Goal: Communication & Community: Ask a question

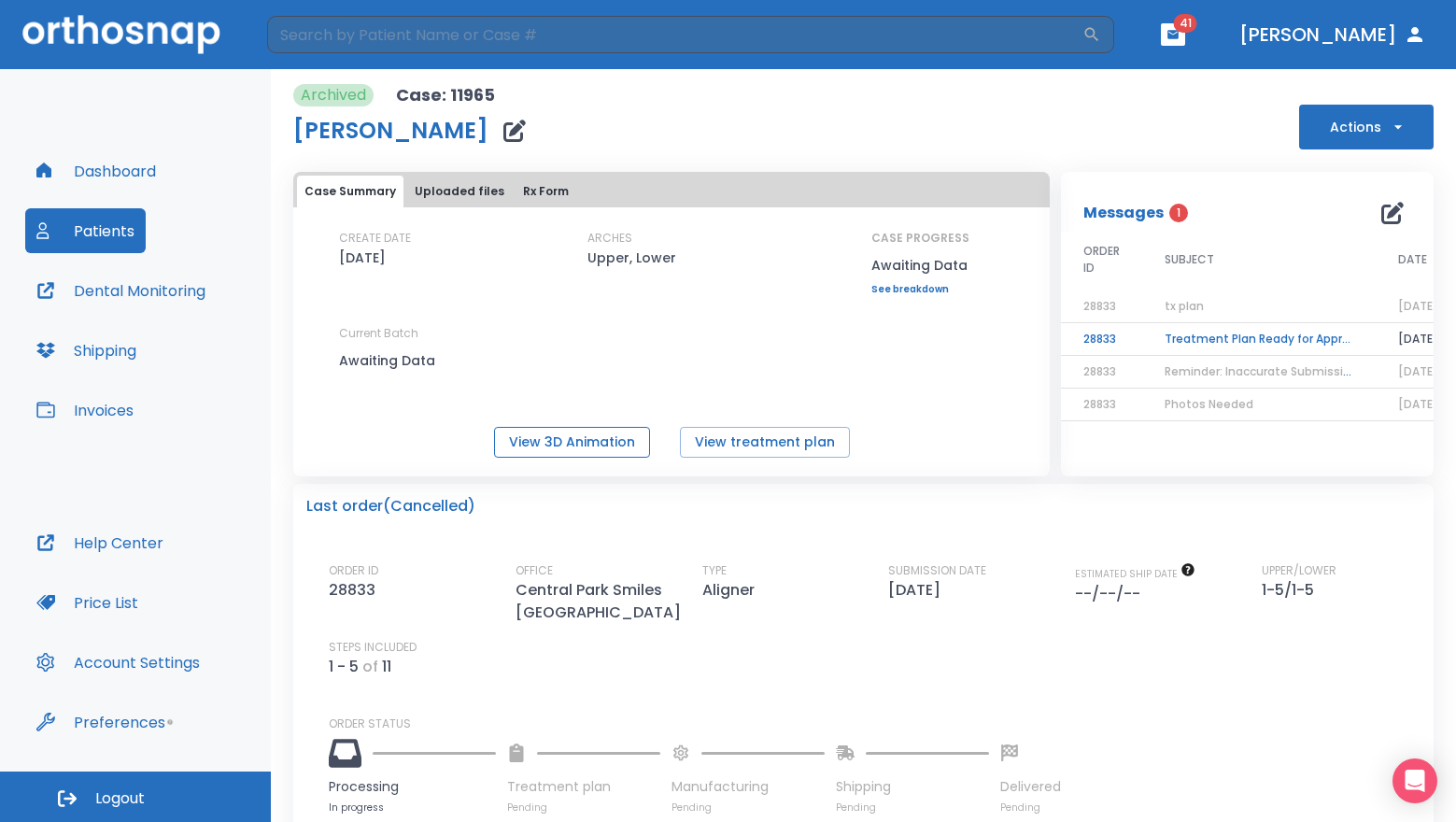
click at [590, 437] on button "View 3D Animation" at bounding box center [572, 442] width 156 height 31
click at [111, 238] on button "Patients" at bounding box center [86, 231] width 121 height 45
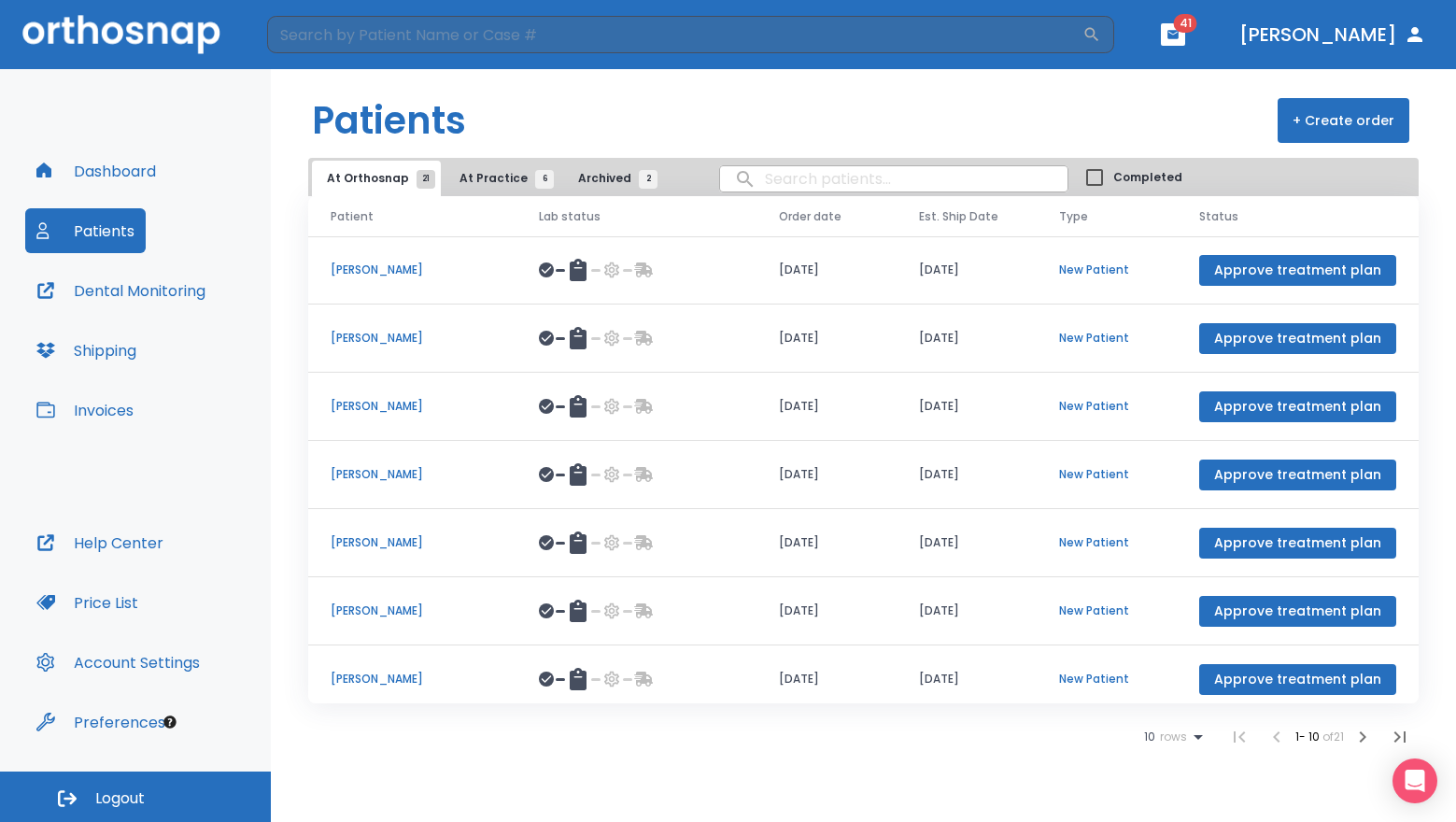
click at [512, 184] on span "At Practice 6" at bounding box center [502, 178] width 85 height 17
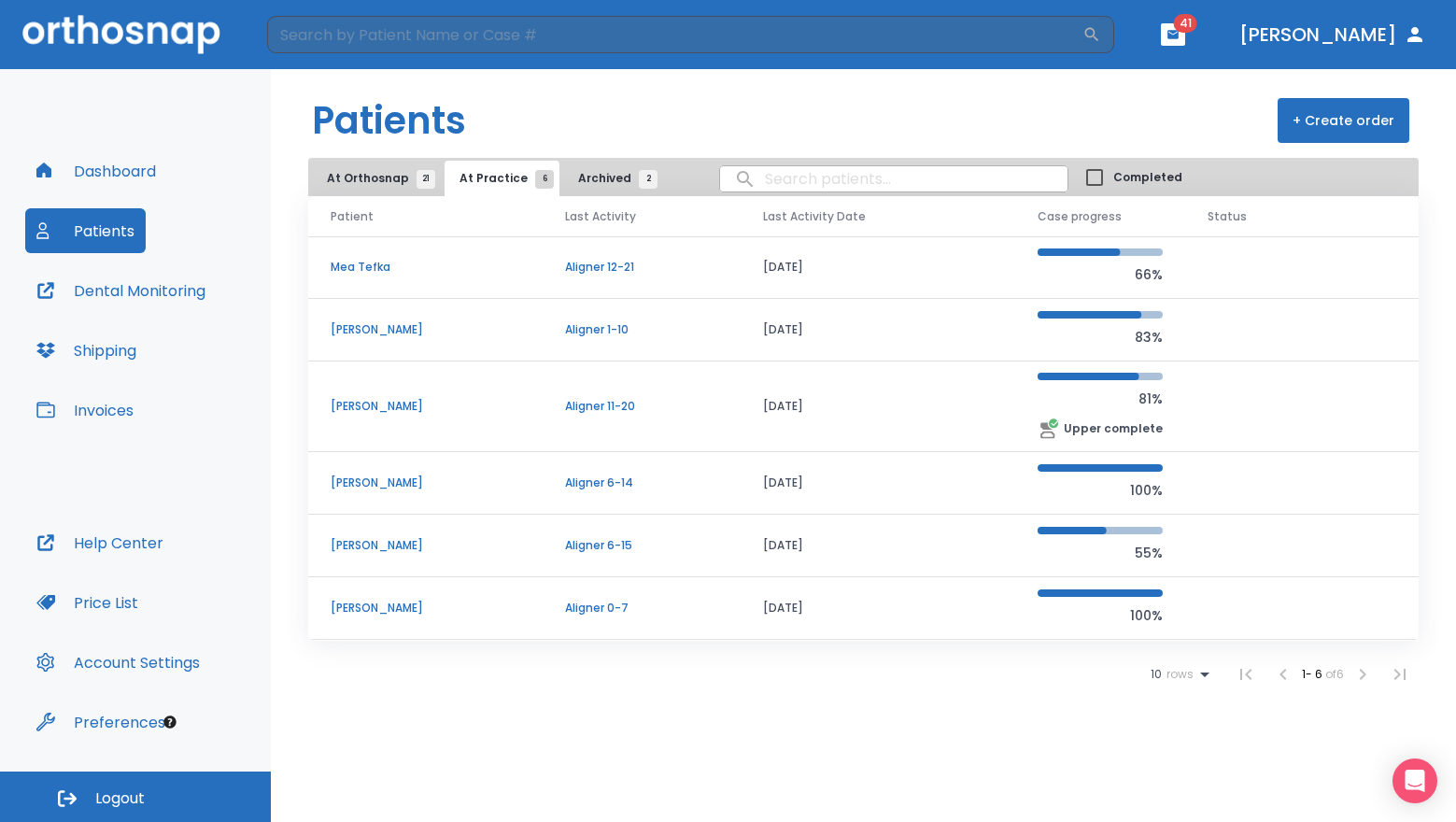
click at [661, 259] on p "Aligner 12-21" at bounding box center [642, 268] width 154 height 17
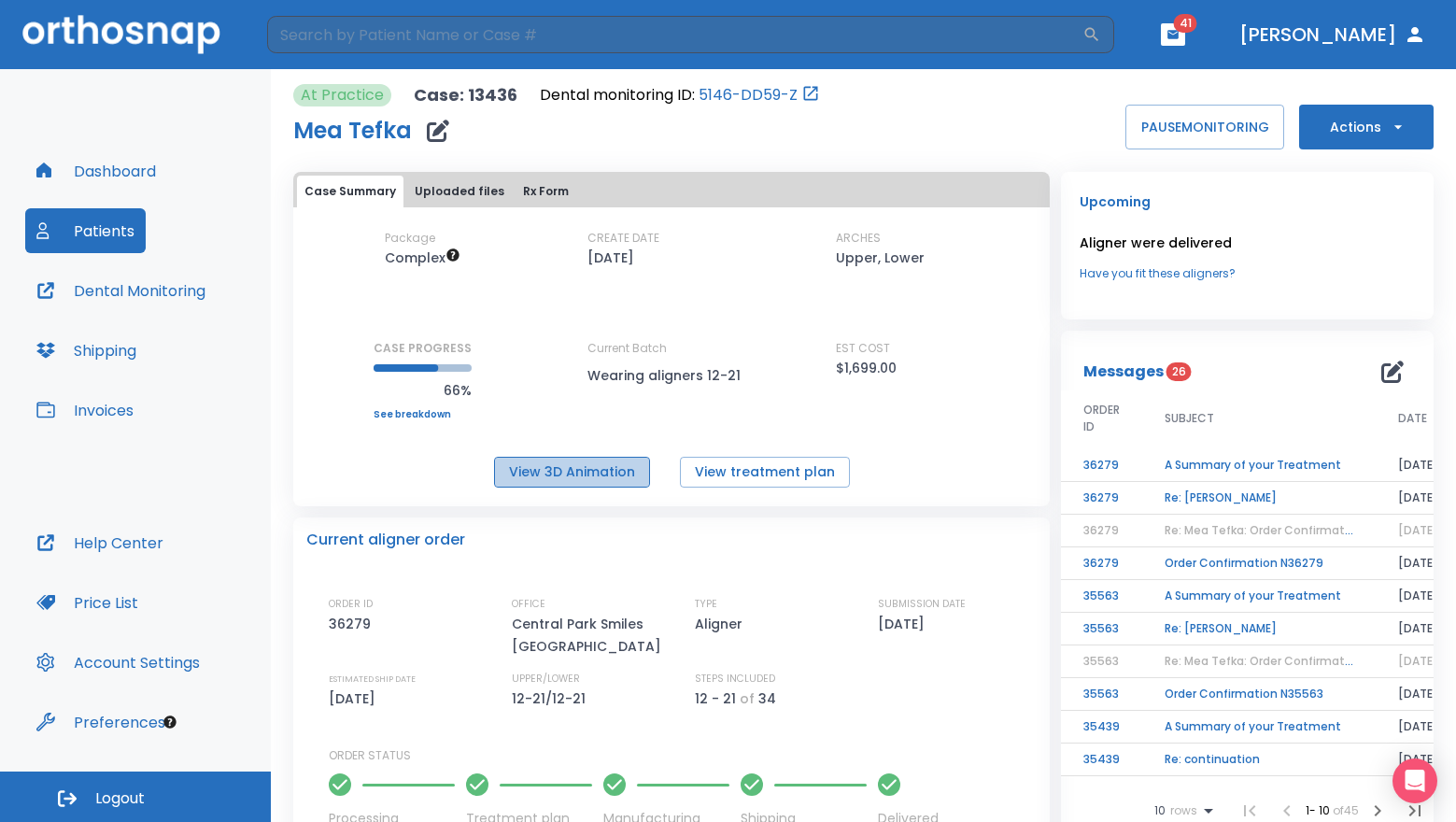
click at [596, 469] on button "View 3D Animation" at bounding box center [572, 472] width 156 height 31
click at [1382, 382] on icon "button" at bounding box center [1393, 372] width 23 height 23
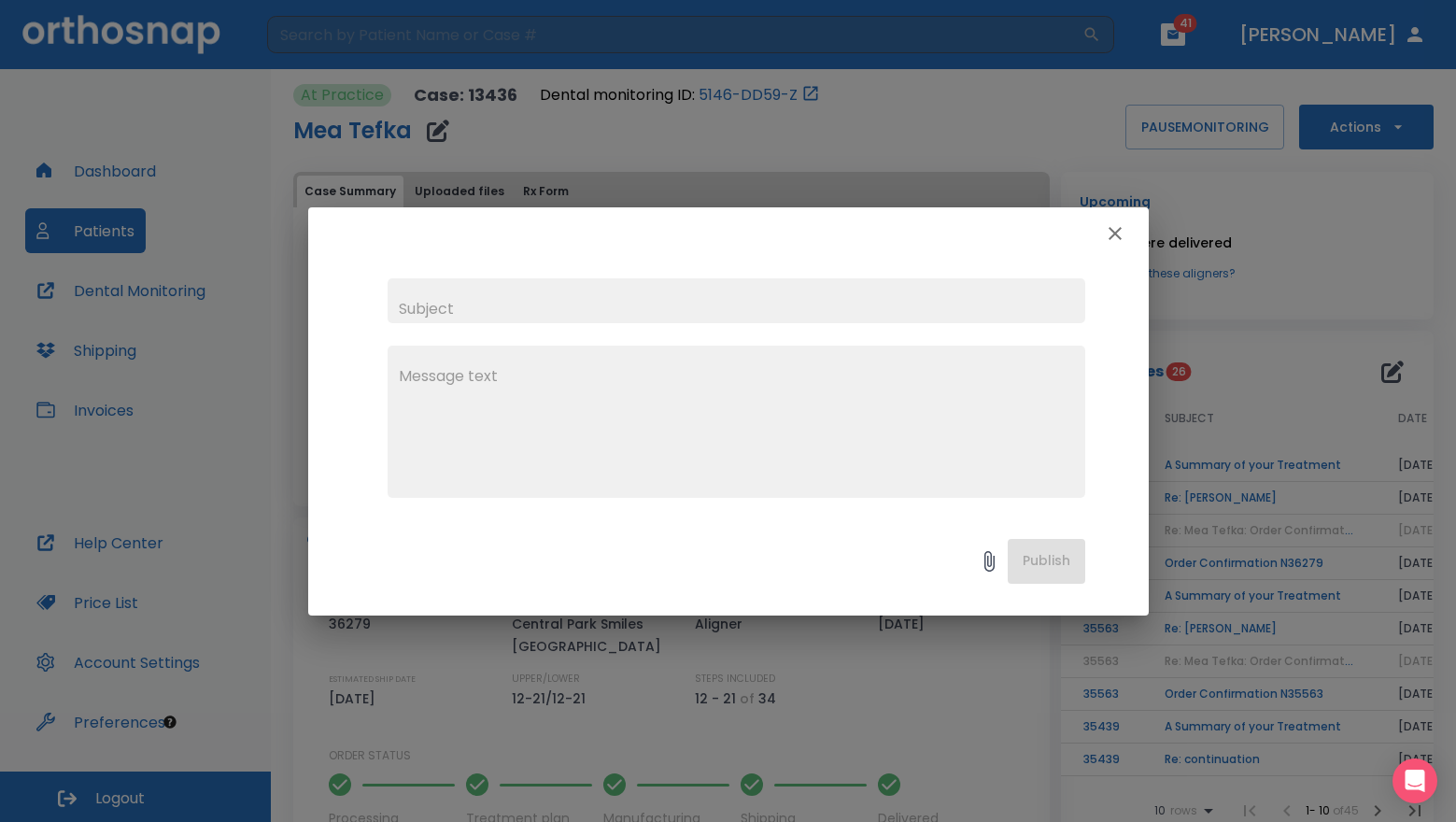
click at [729, 318] on input "text" at bounding box center [736, 301] width 697 height 45
type input "early IPR"
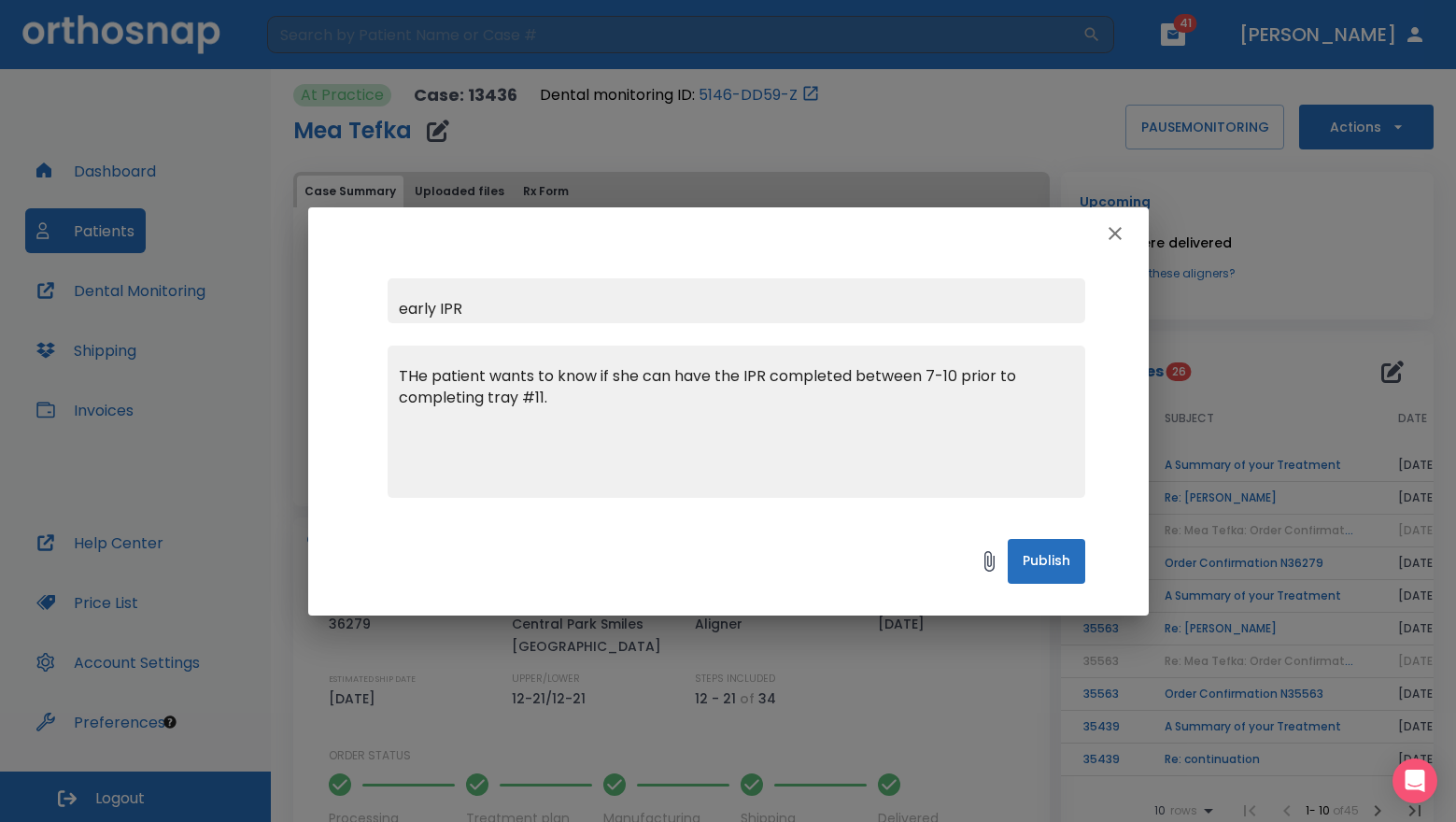
click at [414, 375] on textarea "THe patient wants to know if she can have the IPR completed between 7-10 prior …" at bounding box center [736, 430] width 676 height 129
click at [801, 415] on textarea "The patient wants to know if she can have the IPR completed between 7-10 prior …" at bounding box center [736, 430] width 676 height 129
type textarea "The patient wants to know if she can have the IPR completed between 7-10 prior …"
click at [1031, 550] on button "Publish" at bounding box center [1047, 562] width 77 height 45
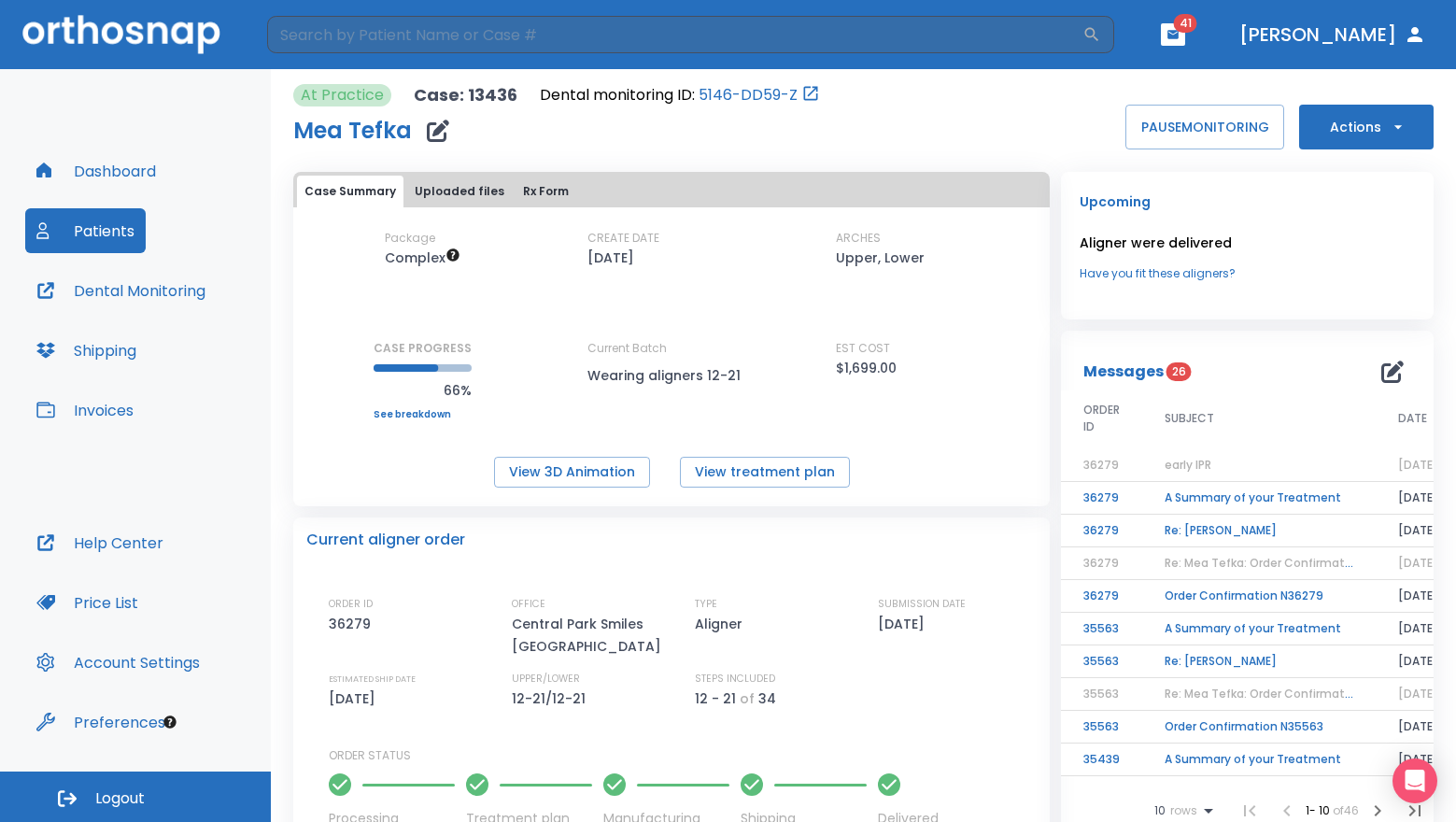
click at [1185, 471] on span "early IPR" at bounding box center [1188, 465] width 47 height 16
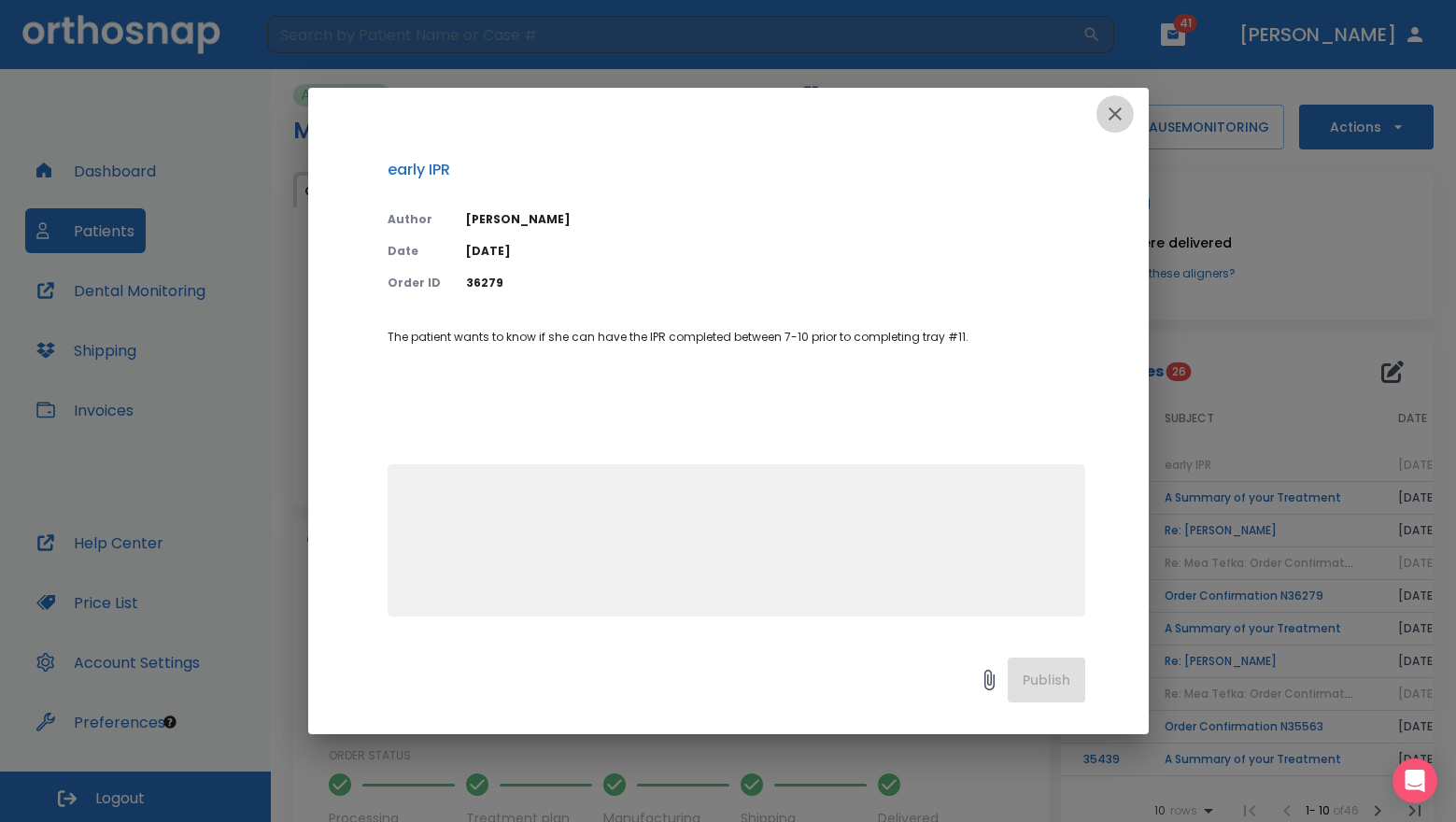
click at [1109, 110] on icon "button" at bounding box center [1116, 114] width 23 height 23
